Goal: Transaction & Acquisition: Purchase product/service

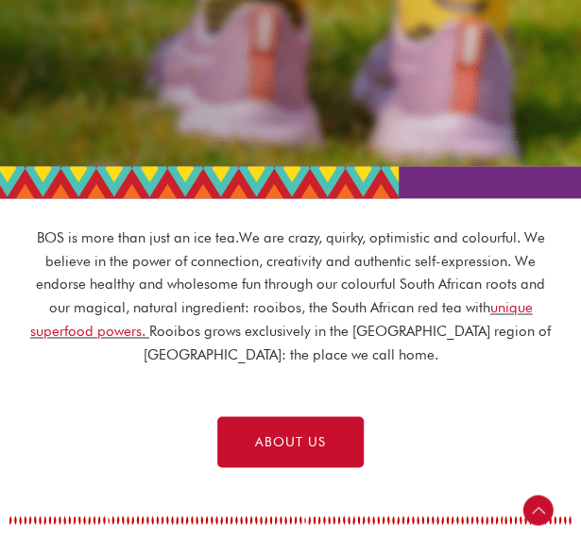
scroll to position [534, 0]
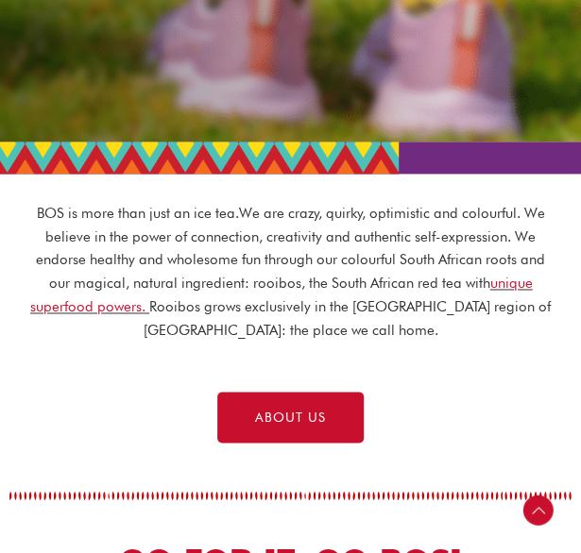
click at [174, 149] on div at bounding box center [290, 158] width 524 height 32
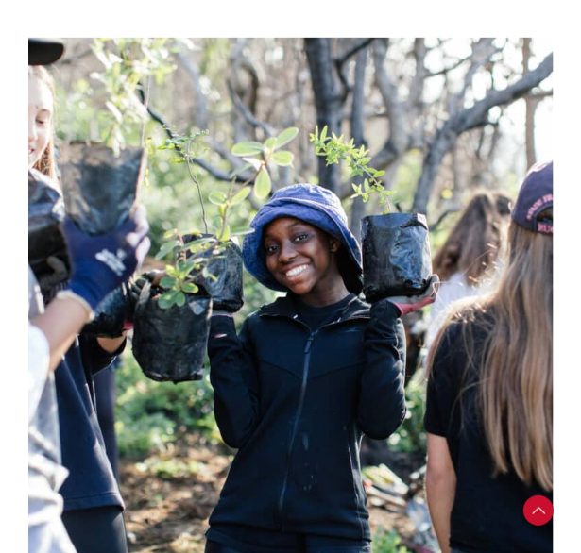
scroll to position [3146, 0]
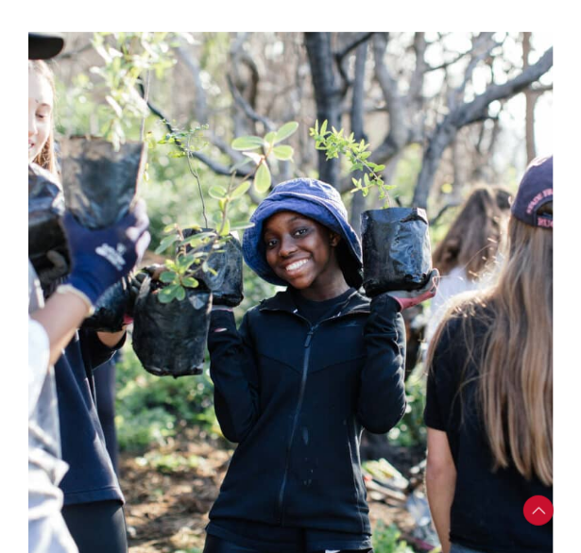
click at [258, 220] on img at bounding box center [290, 294] width 524 height 524
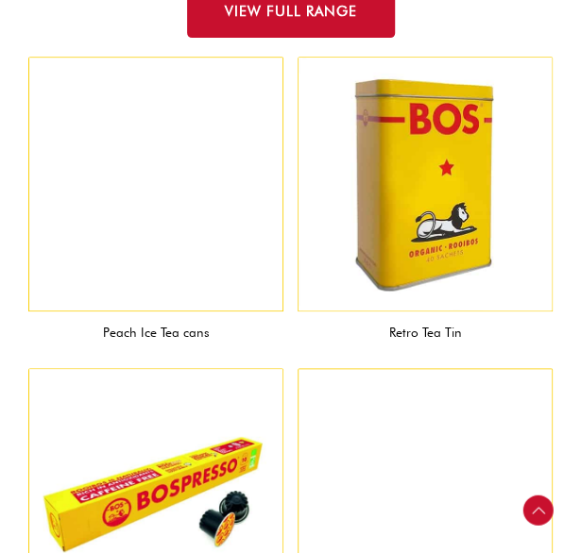
scroll to position [1825, 0]
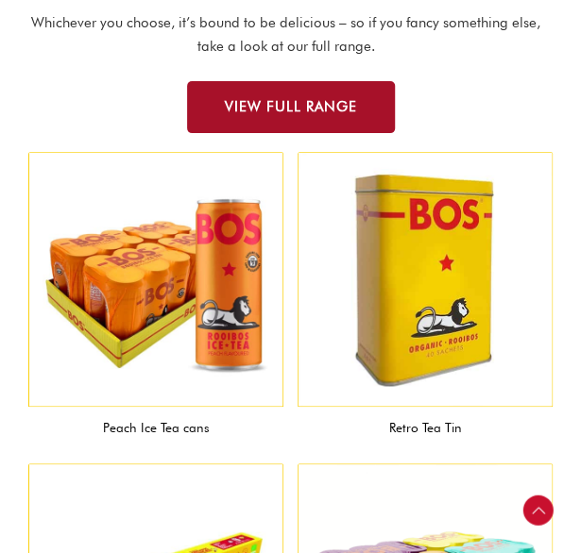
click at [342, 115] on link "VIEW FULL RANGE" at bounding box center [291, 107] width 208 height 52
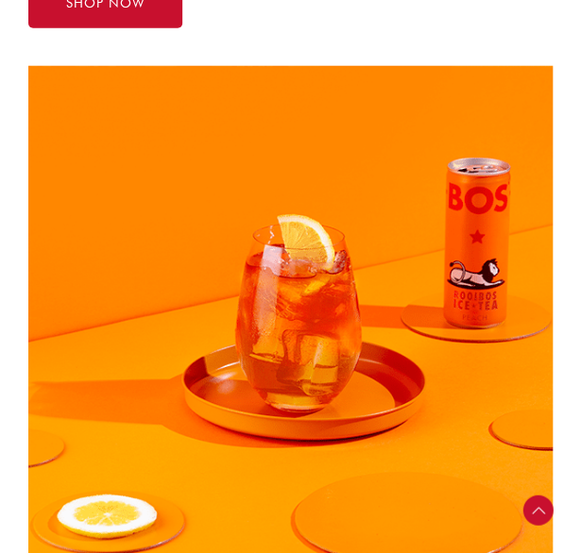
scroll to position [1201, 0]
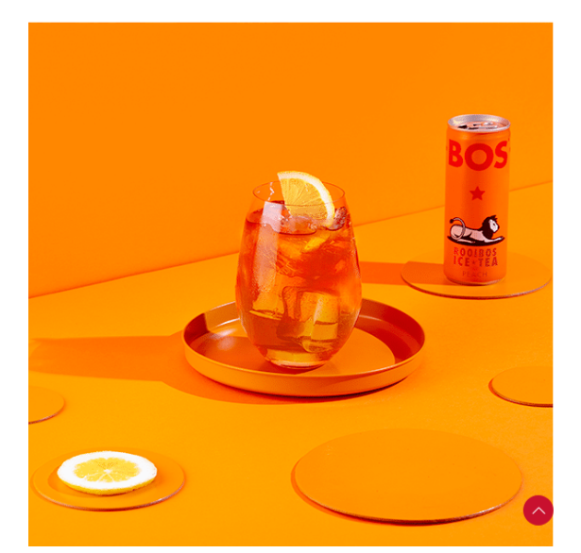
click at [362, 126] on img at bounding box center [290, 285] width 524 height 524
